Goal: Information Seeking & Learning: Learn about a topic

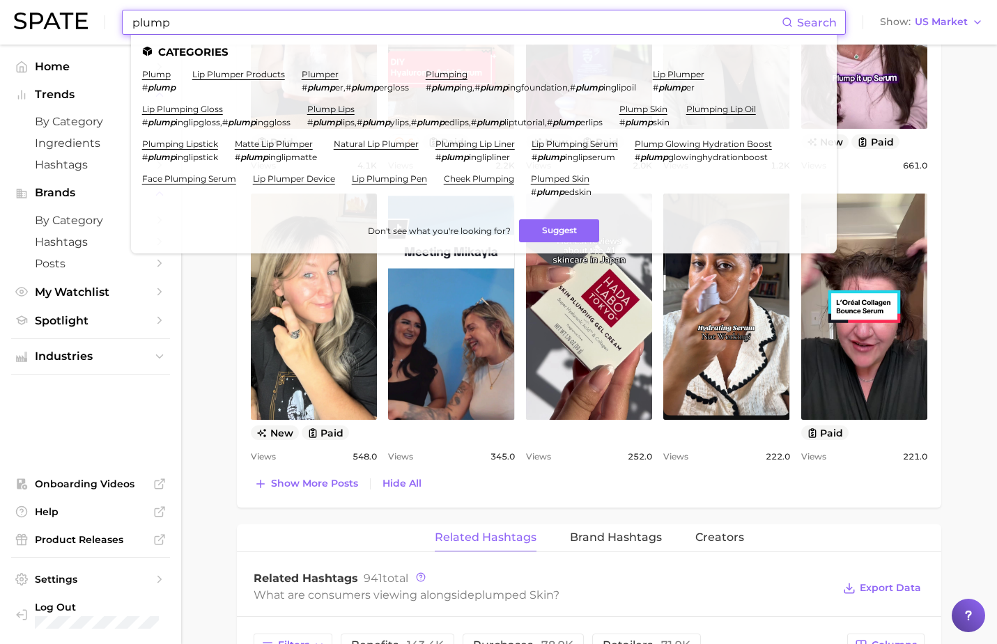
click at [527, 13] on input "plump" at bounding box center [456, 22] width 650 height 24
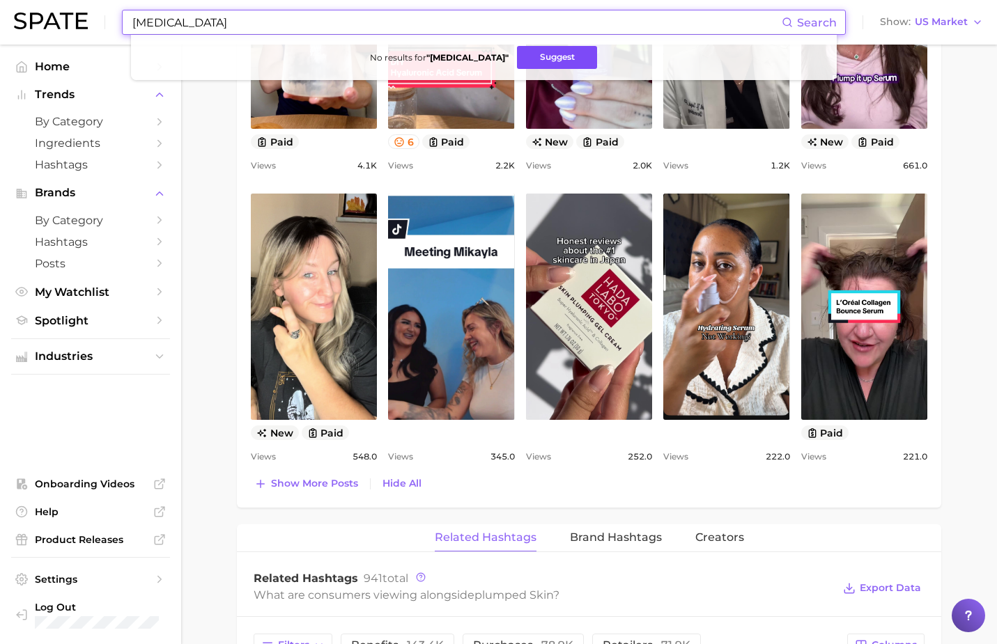
type input "[MEDICAL_DATA]"
click at [533, 60] on button "Suggest" at bounding box center [557, 57] width 80 height 23
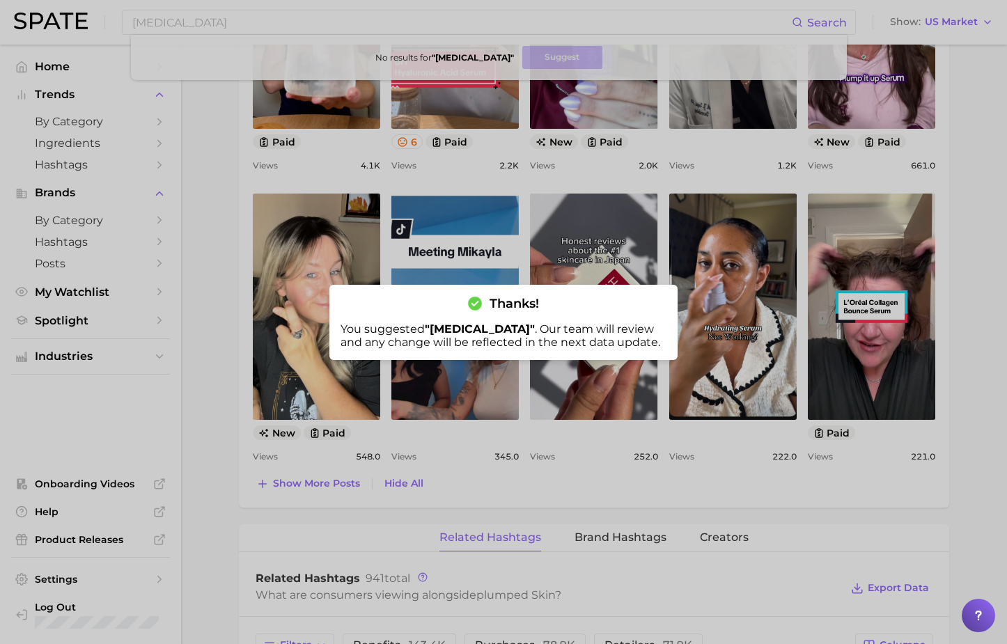
click at [197, 270] on div at bounding box center [503, 322] width 1007 height 644
